Goal: Task Accomplishment & Management: Manage account settings

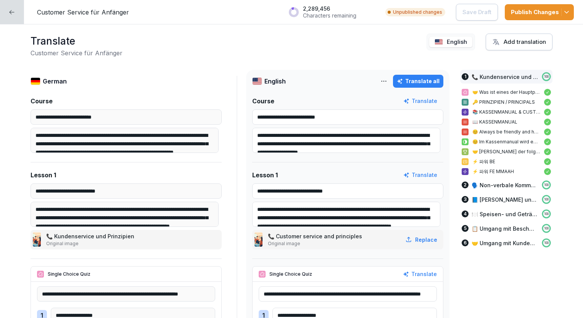
click at [6, 13] on div at bounding box center [12, 12] width 24 height 24
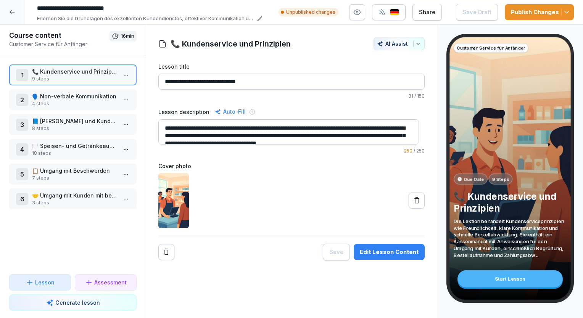
click at [8, 13] on div at bounding box center [12, 12] width 24 height 24
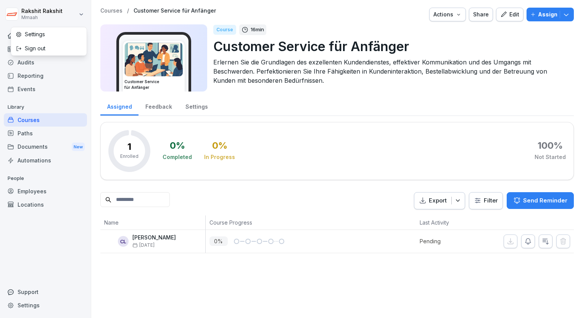
click at [8, 13] on html "[PERSON_NAME] Mmaah Home News Audits Reporting Events Library Courses Paths Doc…" at bounding box center [291, 159] width 583 height 318
click at [363, 18] on html "[PERSON_NAME] Mmaah Home News Audits Reporting Events Library Courses Paths Doc…" at bounding box center [291, 159] width 583 height 318
click at [40, 59] on div "Audits" at bounding box center [45, 62] width 83 height 13
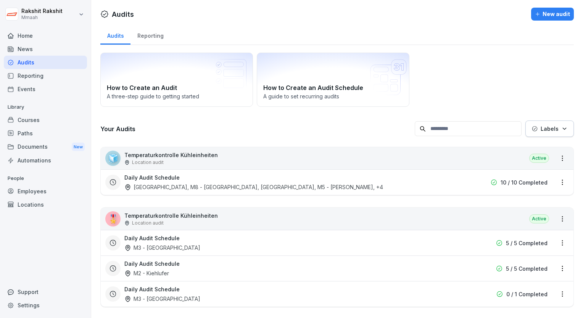
click at [30, 187] on div "Employees" at bounding box center [45, 191] width 83 height 13
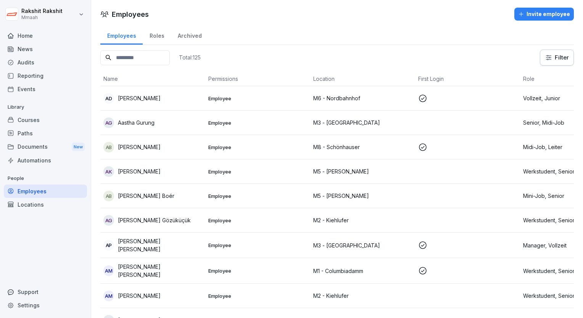
click at [140, 61] on input at bounding box center [134, 57] width 69 height 15
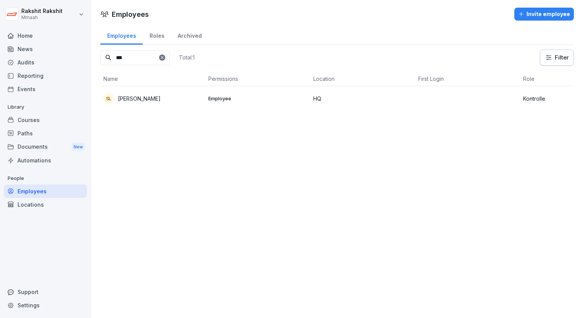
type input "***"
click at [155, 95] on p "[PERSON_NAME]" at bounding box center [139, 99] width 43 height 8
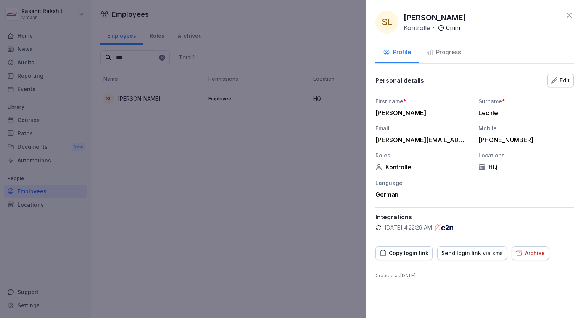
click at [252, 37] on div at bounding box center [291, 159] width 583 height 318
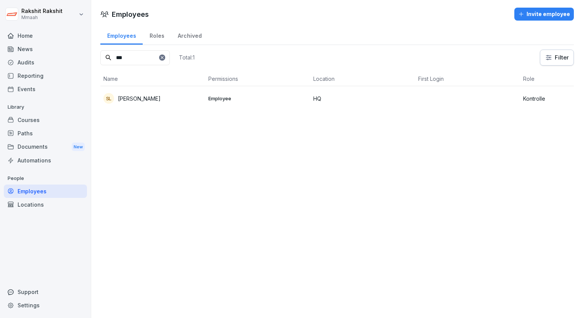
click at [275, 100] on p "Employee" at bounding box center [257, 98] width 99 height 7
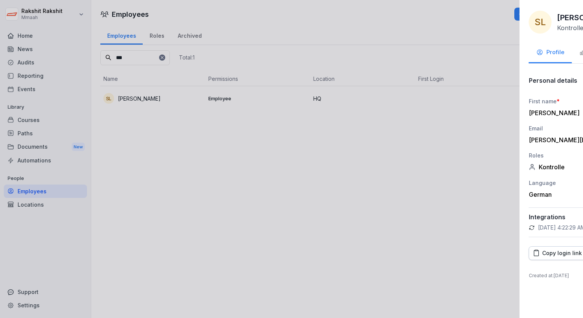
click at [313, 188] on div at bounding box center [291, 159] width 583 height 318
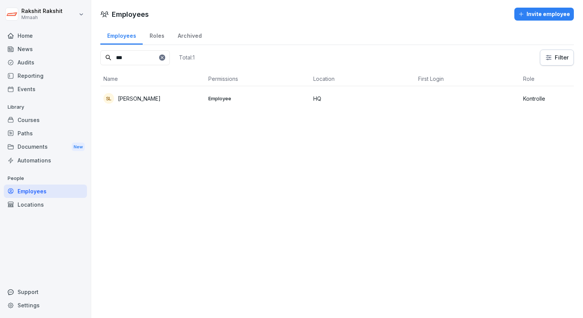
click at [294, 96] on p "Employee" at bounding box center [257, 98] width 99 height 7
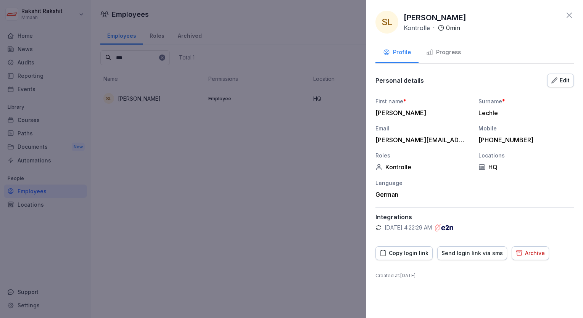
click at [562, 79] on div "Edit" at bounding box center [560, 80] width 18 height 8
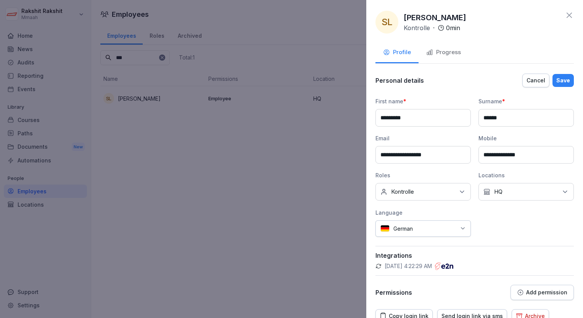
scroll to position [33, 0]
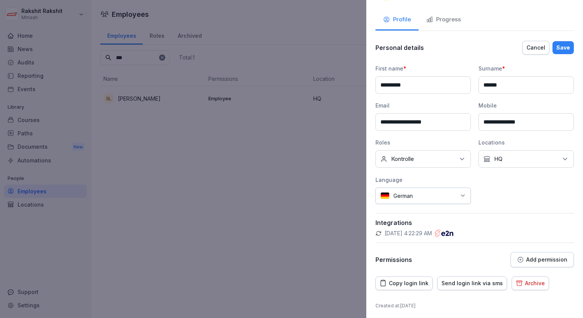
click at [524, 272] on div "**********" at bounding box center [474, 159] width 217 height 318
click at [524, 263] on button "Add permission" at bounding box center [541, 259] width 63 height 15
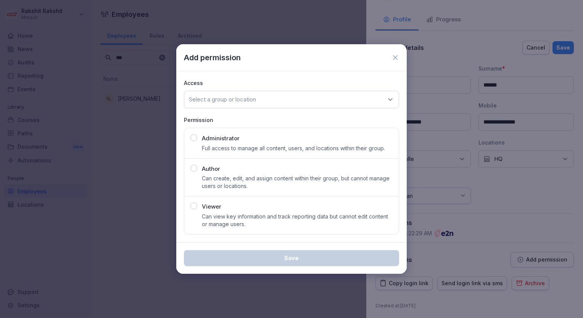
click at [253, 145] on p "Full access to manage all content, users, and locations within their group." at bounding box center [293, 149] width 183 height 8
click at [264, 99] on div "Select a group or location" at bounding box center [291, 100] width 215 height 18
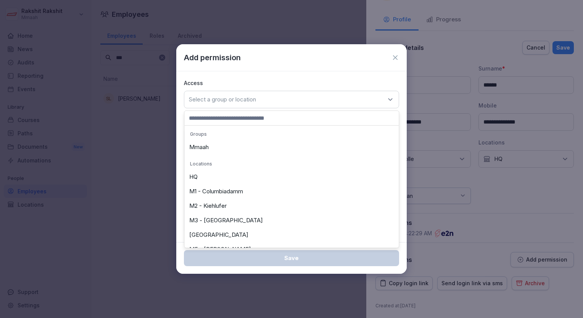
click at [225, 145] on div "Mmaah" at bounding box center [291, 147] width 211 height 14
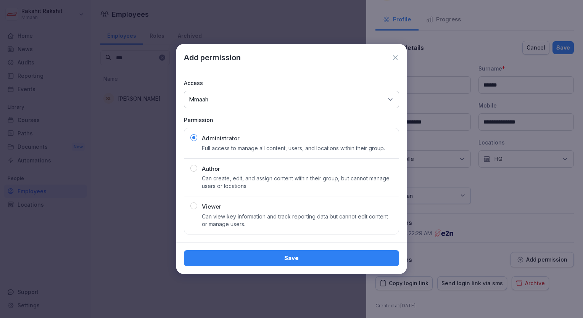
click at [304, 262] on div "Save" at bounding box center [291, 258] width 203 height 8
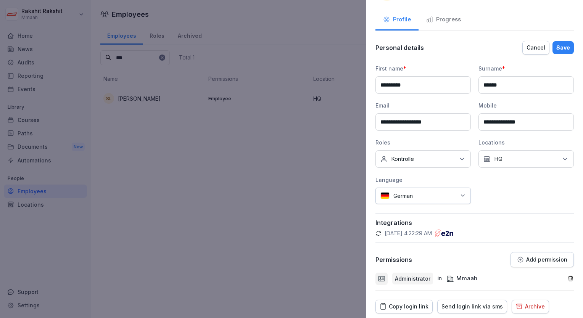
scroll to position [56, 0]
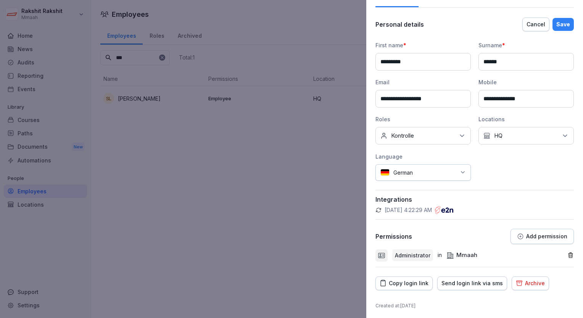
click at [556, 24] on div "Save" at bounding box center [563, 24] width 14 height 8
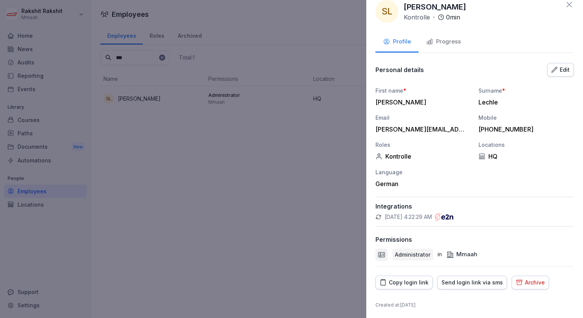
click at [100, 162] on div at bounding box center [291, 159] width 583 height 318
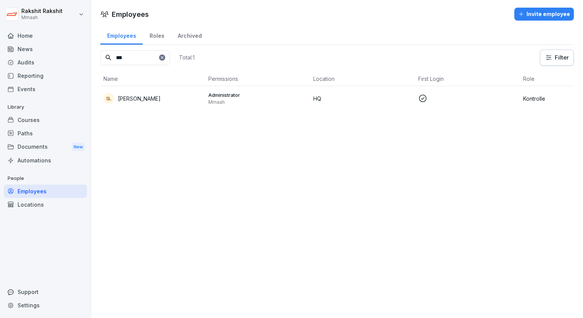
click at [41, 62] on div "Audits" at bounding box center [45, 62] width 83 height 13
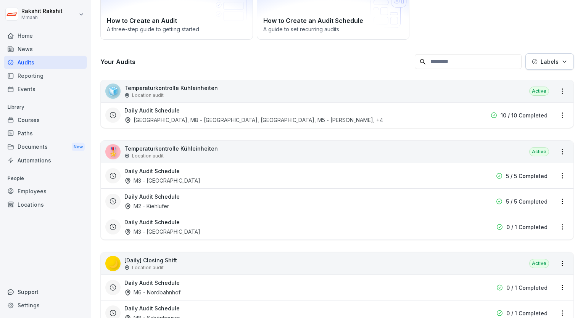
scroll to position [76, 0]
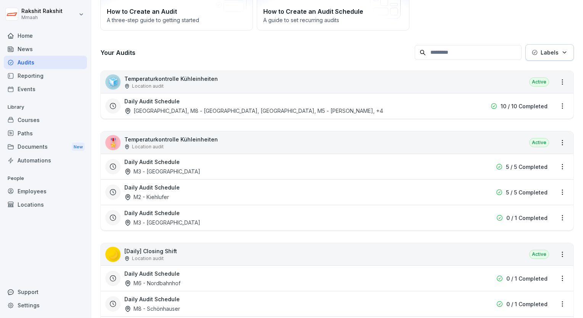
click at [240, 170] on div "Daily Audit Schedule M3 - [GEOGRAPHIC_DATA]" at bounding box center [288, 167] width 328 height 18
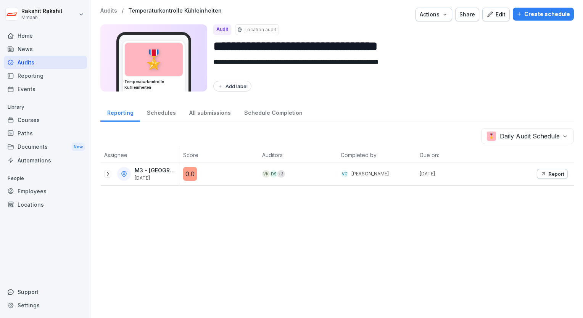
click at [53, 62] on div "Audits" at bounding box center [45, 62] width 83 height 13
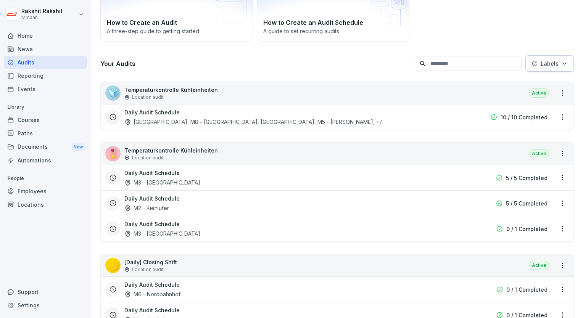
scroll to position [153, 0]
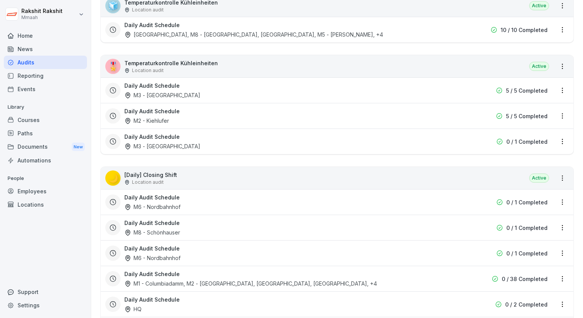
click at [206, 143] on div "Daily Audit Schedule M3 - [GEOGRAPHIC_DATA]" at bounding box center [288, 142] width 328 height 18
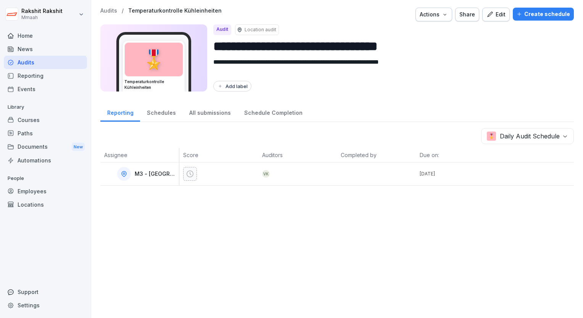
click at [489, 18] on div "Edit" at bounding box center [495, 14] width 19 height 8
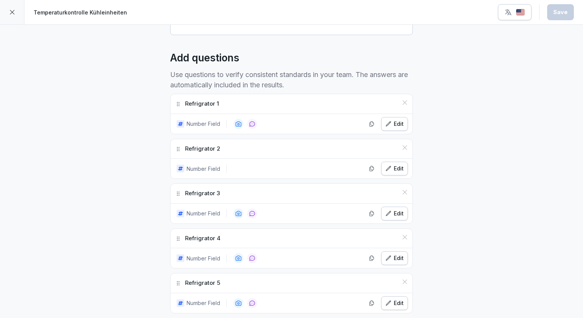
scroll to position [153, 0]
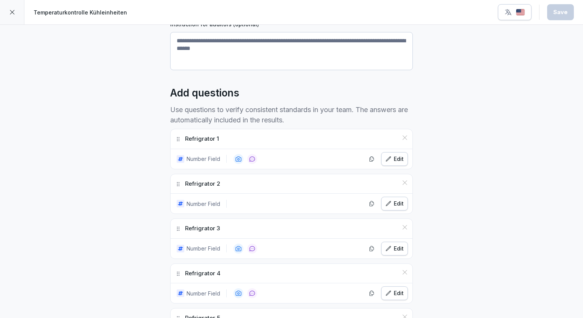
click at [12, 11] on icon at bounding box center [12, 12] width 6 height 6
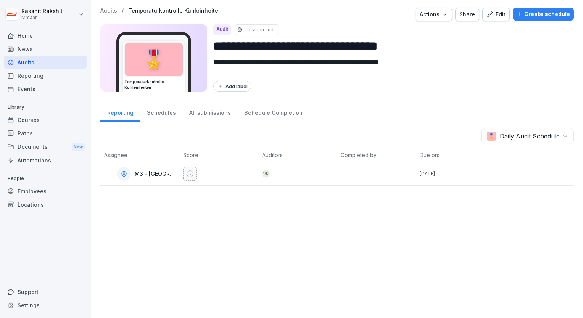
click at [31, 61] on div "Audits" at bounding box center [45, 62] width 83 height 13
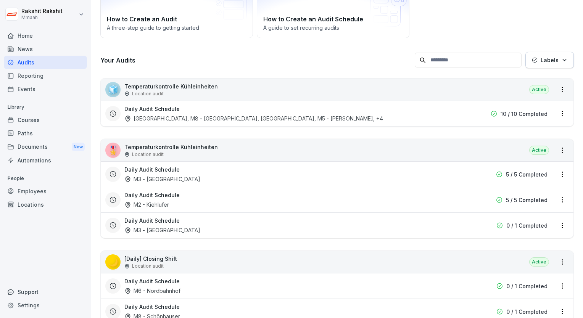
scroll to position [153, 0]
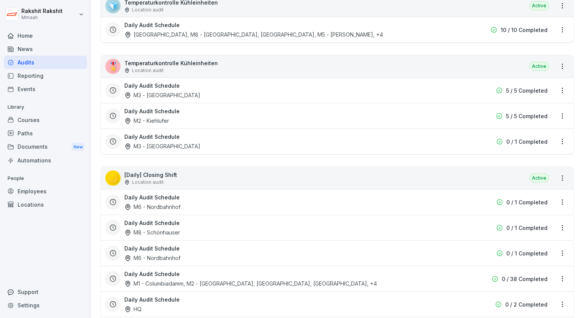
click at [183, 87] on div "Daily Audit Schedule M3 - [GEOGRAPHIC_DATA]" at bounding box center [288, 91] width 328 height 18
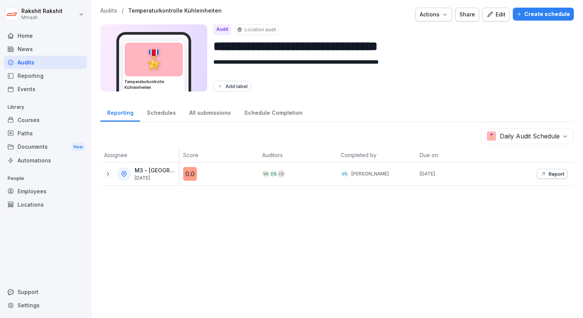
click at [500, 10] on div "Edit" at bounding box center [495, 14] width 19 height 8
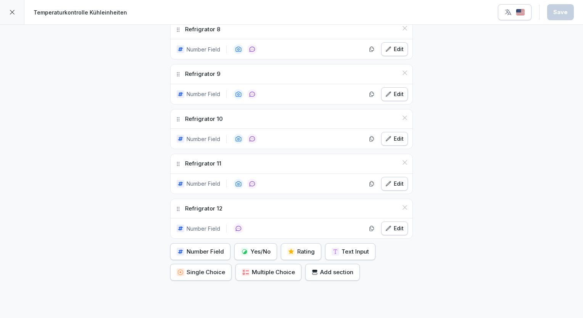
scroll to position [615, 0]
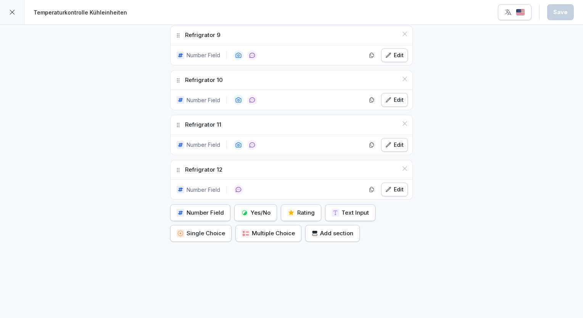
click at [10, 9] on icon at bounding box center [12, 12] width 6 height 6
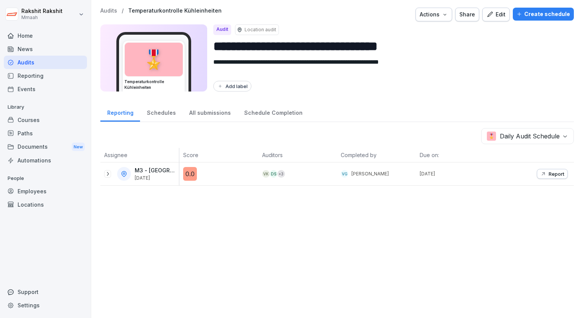
click at [29, 61] on div "Audits" at bounding box center [45, 62] width 83 height 13
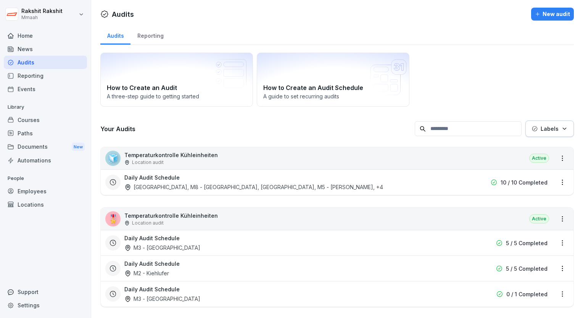
click at [179, 290] on div "Daily Audit Schedule M3 - [GEOGRAPHIC_DATA]" at bounding box center [288, 294] width 328 height 18
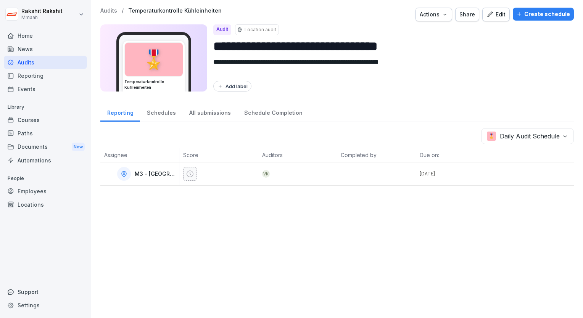
click at [437, 13] on div "Actions" at bounding box center [434, 14] width 28 height 8
click at [487, 18] on div "Edit" at bounding box center [495, 14] width 19 height 8
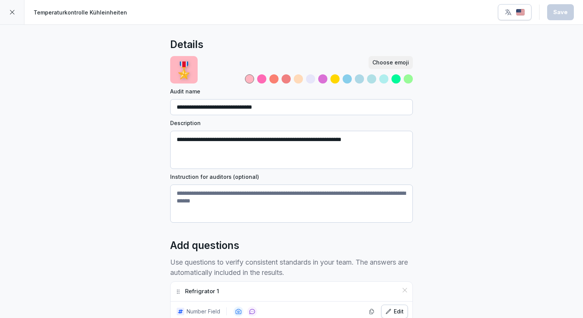
click at [10, 13] on icon at bounding box center [12, 12] width 6 height 6
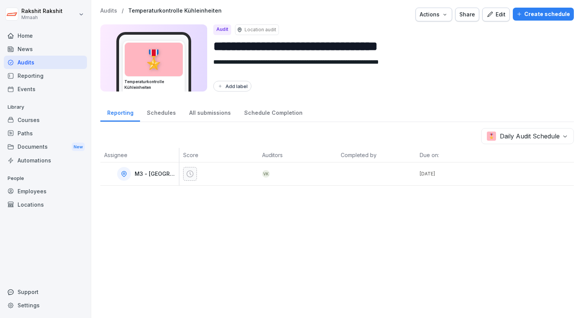
click at [37, 61] on div "Audits" at bounding box center [45, 62] width 83 height 13
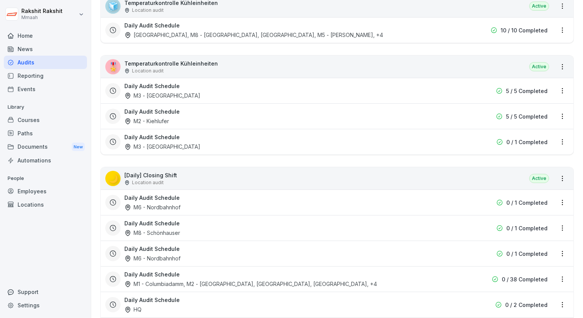
scroll to position [153, 0]
click at [556, 140] on html "[PERSON_NAME] Mmaah Home News Audits Reporting Events Library Courses Paths Doc…" at bounding box center [291, 159] width 583 height 318
click at [523, 179] on div "Update schedule name" at bounding box center [524, 180] width 76 height 13
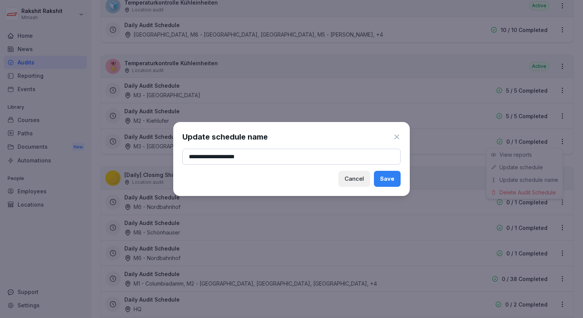
click at [399, 133] on icon at bounding box center [397, 137] width 8 height 8
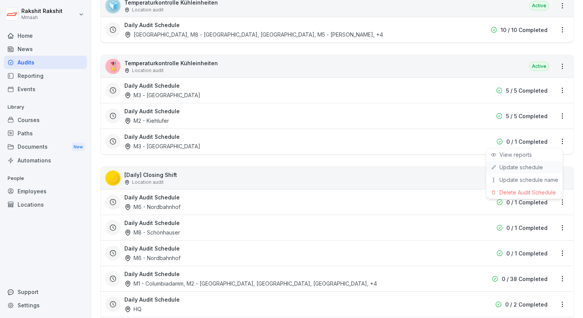
click at [0, 0] on link "Update schedule" at bounding box center [0, 0] width 0 height 0
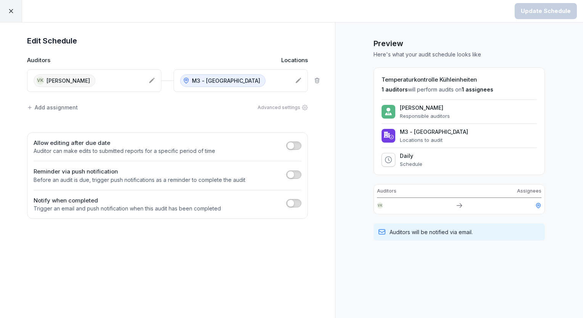
click at [9, 13] on icon at bounding box center [11, 11] width 7 height 7
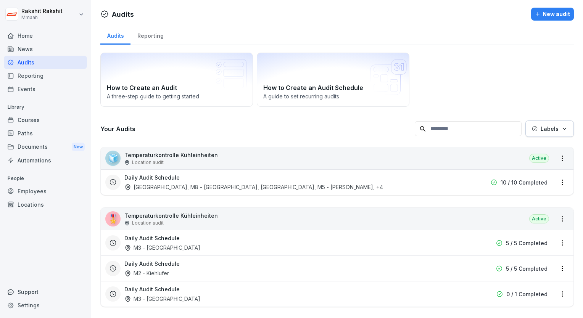
click at [23, 60] on div "Audits" at bounding box center [45, 62] width 83 height 13
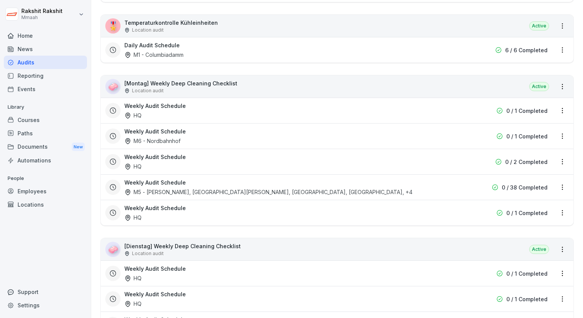
scroll to position [1520, 0]
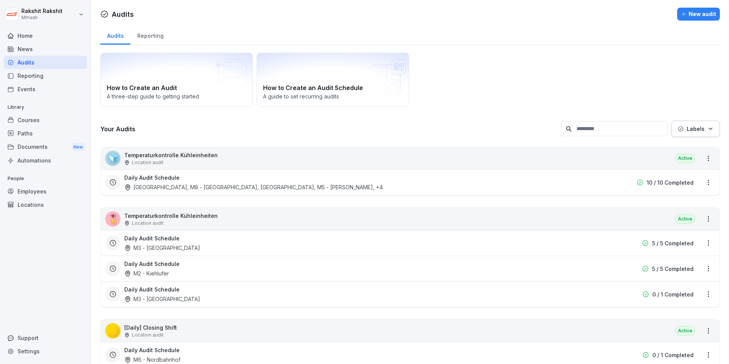
click at [39, 189] on div "Employees" at bounding box center [45, 191] width 83 height 13
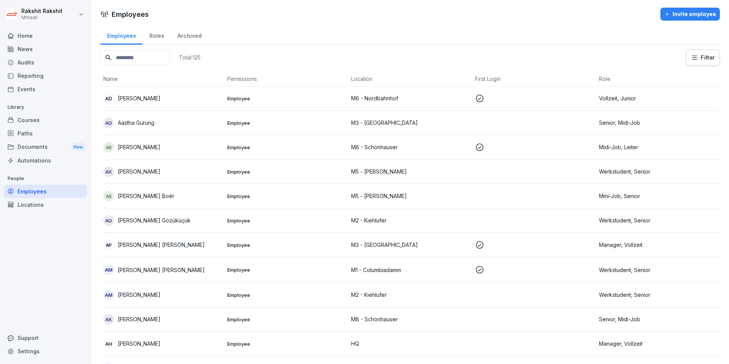
click at [140, 57] on input at bounding box center [134, 57] width 69 height 15
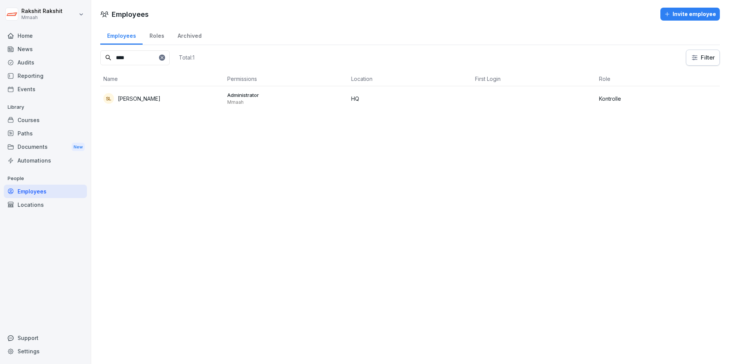
type input "****"
click at [160, 100] on p "[PERSON_NAME]" at bounding box center [139, 99] width 43 height 8
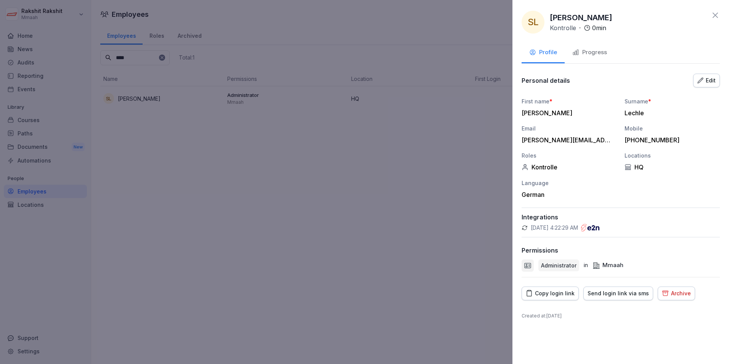
click at [547, 296] on div "Copy login link" at bounding box center [550, 293] width 49 height 8
click at [176, 157] on div at bounding box center [364, 182] width 729 height 364
